Goal: Transaction & Acquisition: Purchase product/service

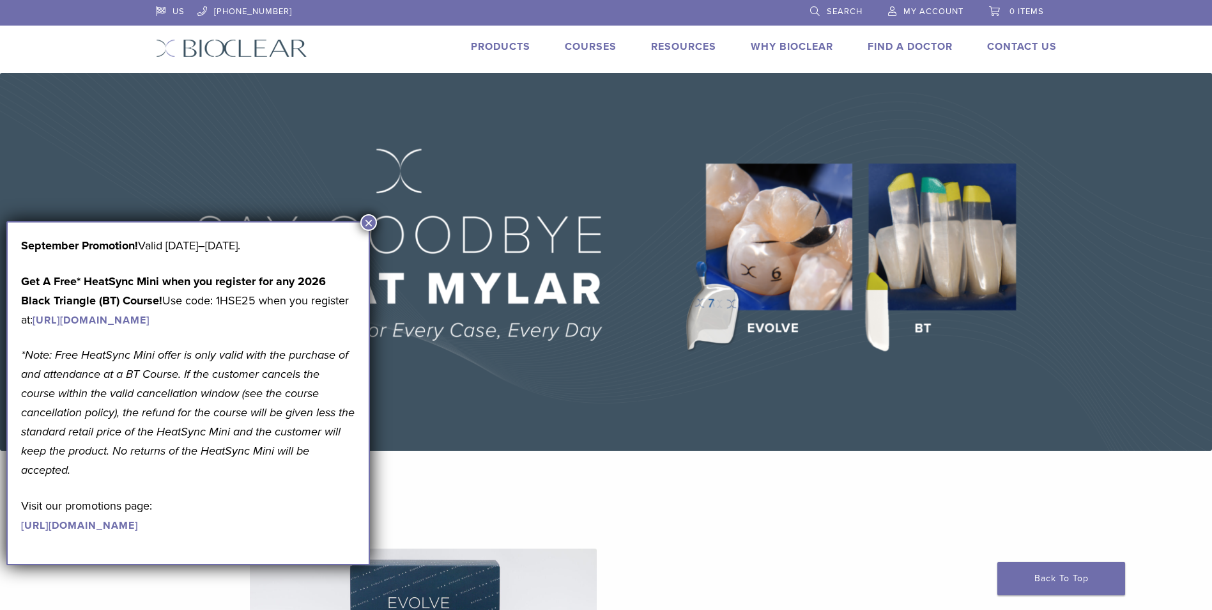
click at [373, 220] on button "×" at bounding box center [368, 222] width 17 height 17
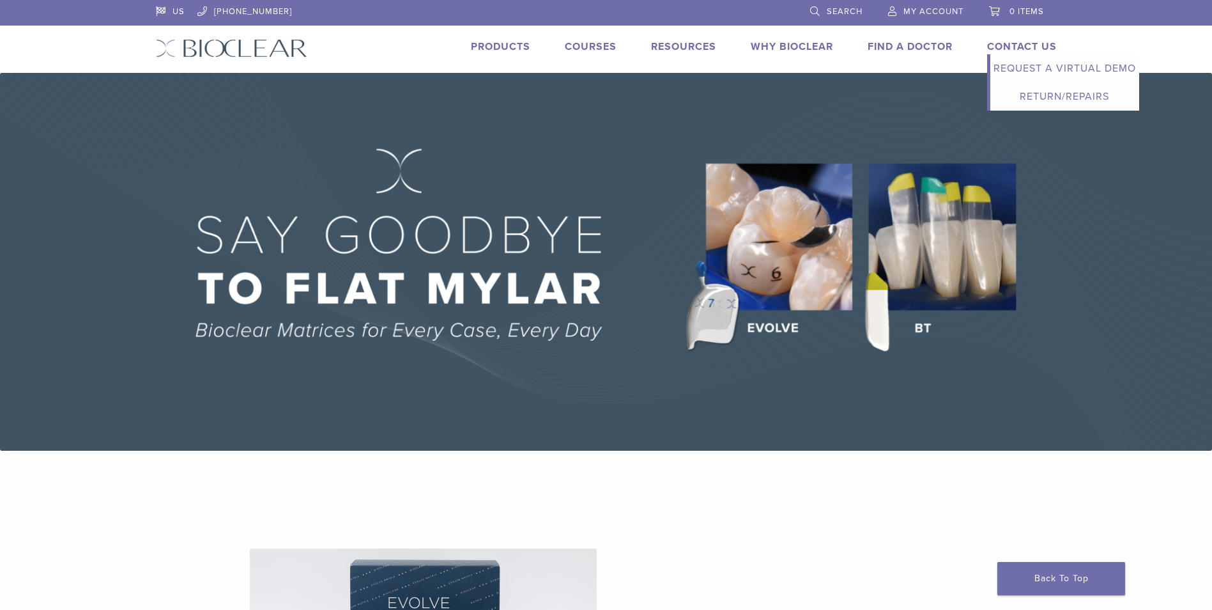
click at [997, 49] on link "Contact Us" at bounding box center [1022, 46] width 70 height 13
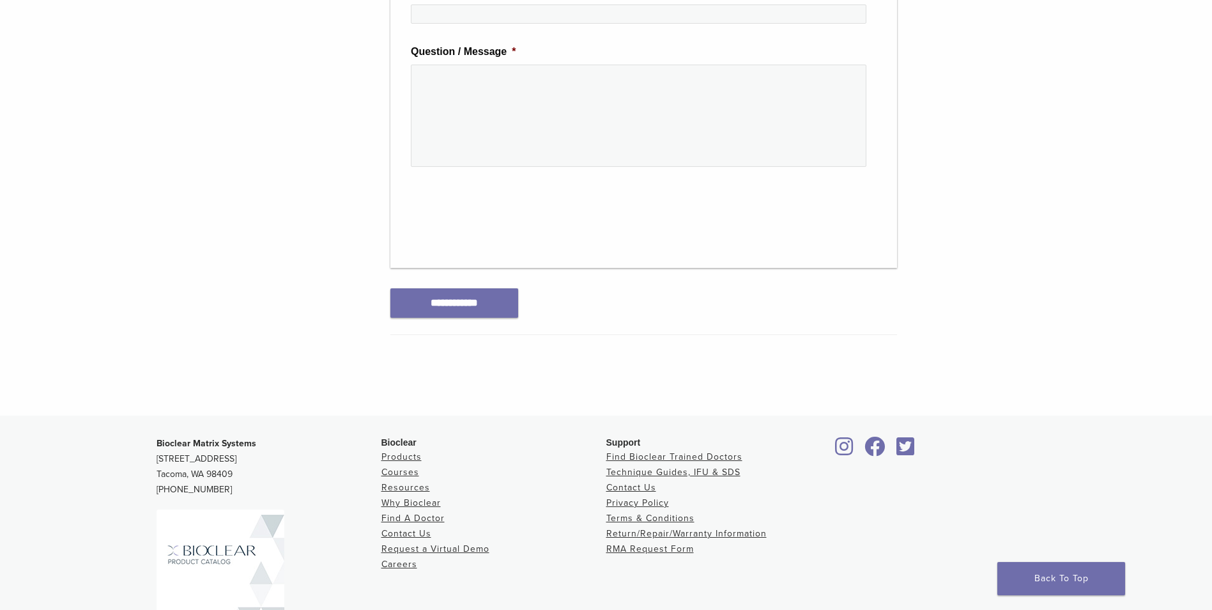
scroll to position [575, 0]
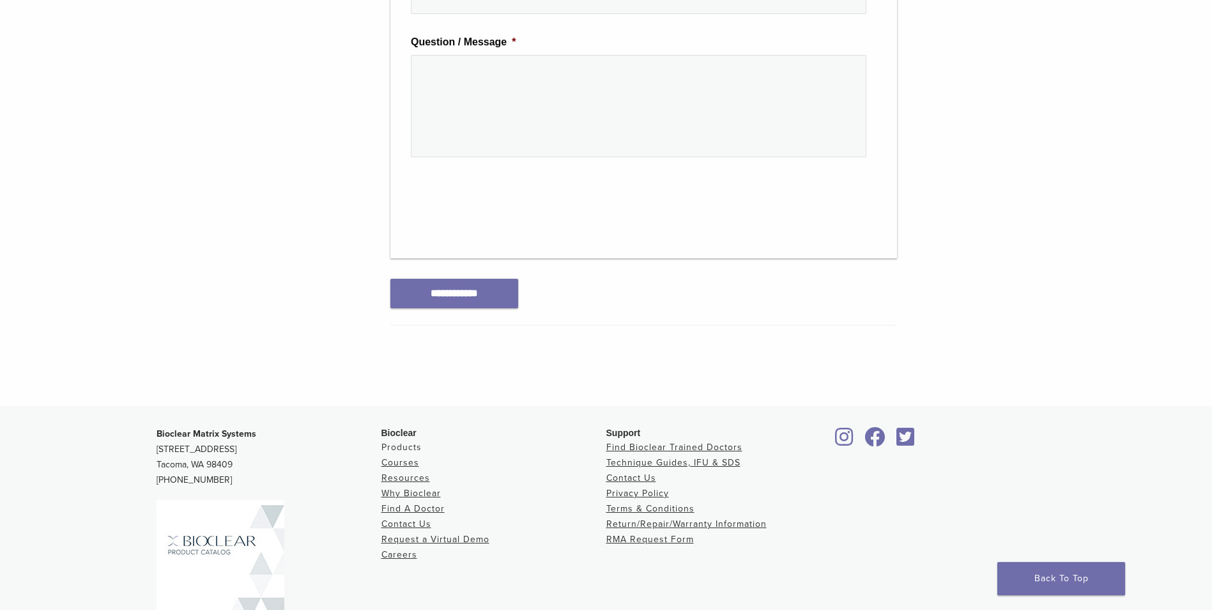
click at [403, 442] on link "Products" at bounding box center [401, 447] width 40 height 11
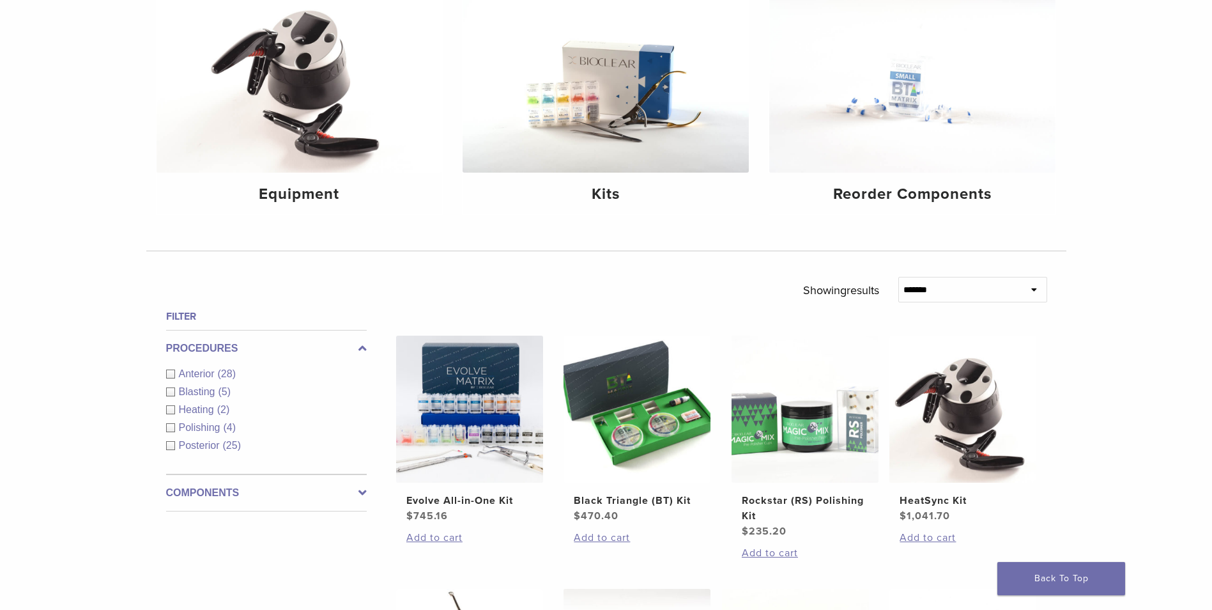
scroll to position [192, 0]
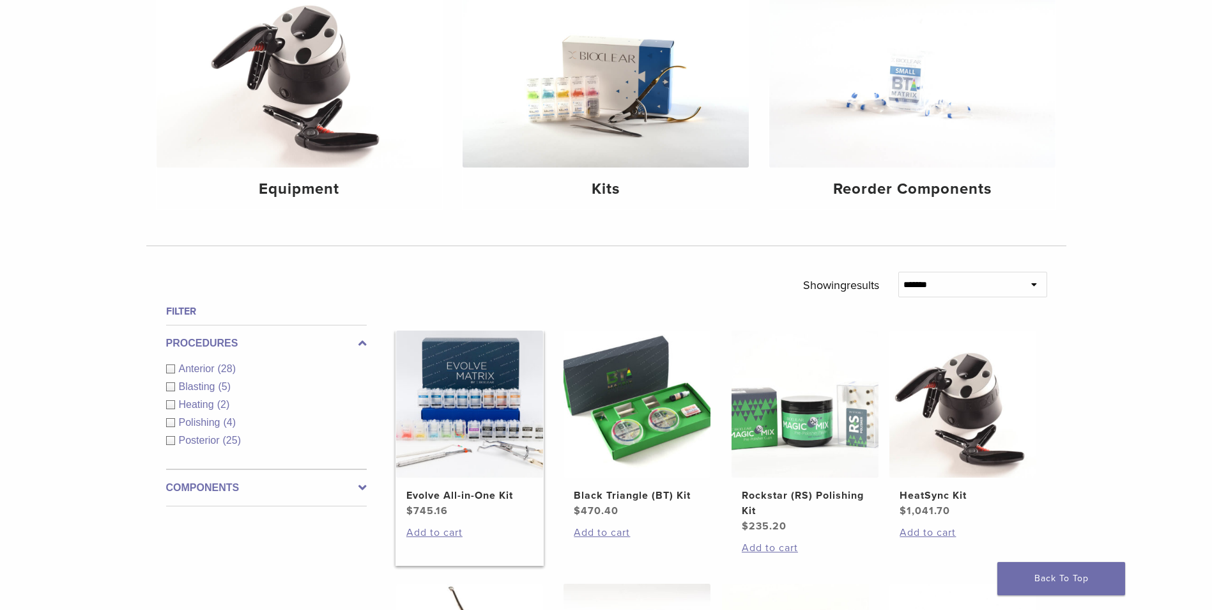
click at [457, 422] on img at bounding box center [469, 403] width 147 height 147
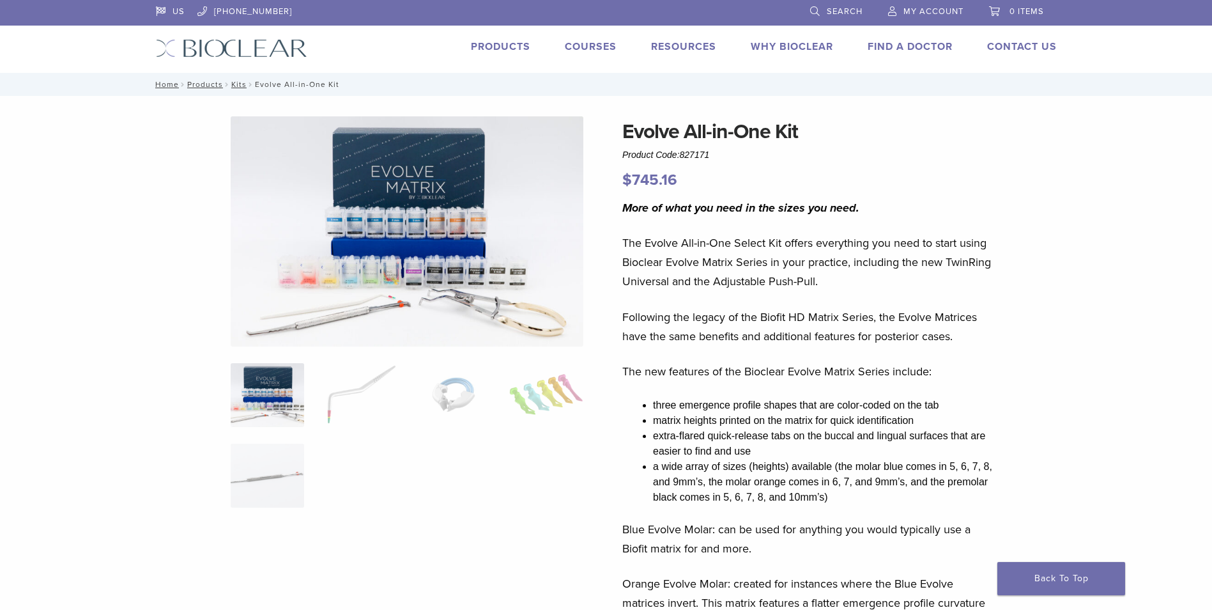
click at [677, 181] on bdi "$ 745.16" at bounding box center [649, 180] width 55 height 19
click at [402, 58] on div "US [PHONE_NUMBER] Search My Account 0 items Cart No products in the cart. Back …" at bounding box center [606, 36] width 920 height 73
